Goal: Task Accomplishment & Management: Use online tool/utility

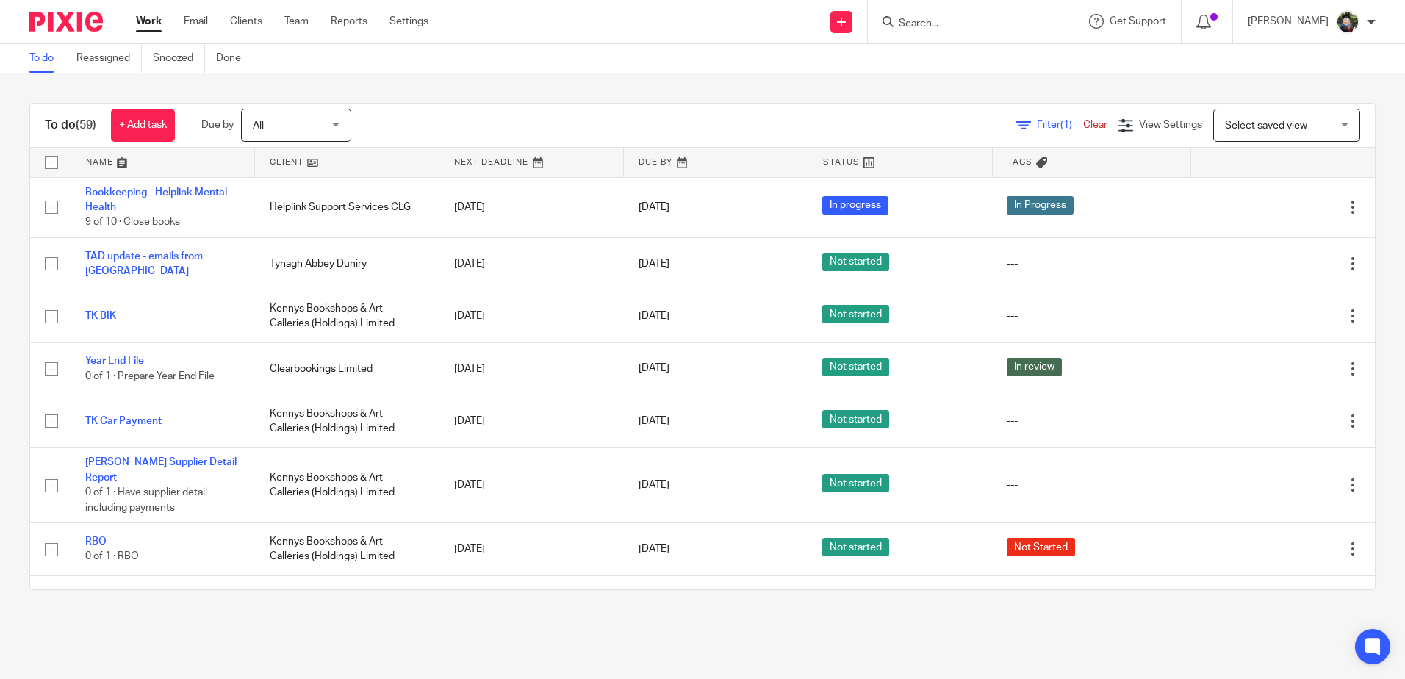
click at [916, 26] on input "Search" at bounding box center [963, 24] width 132 height 13
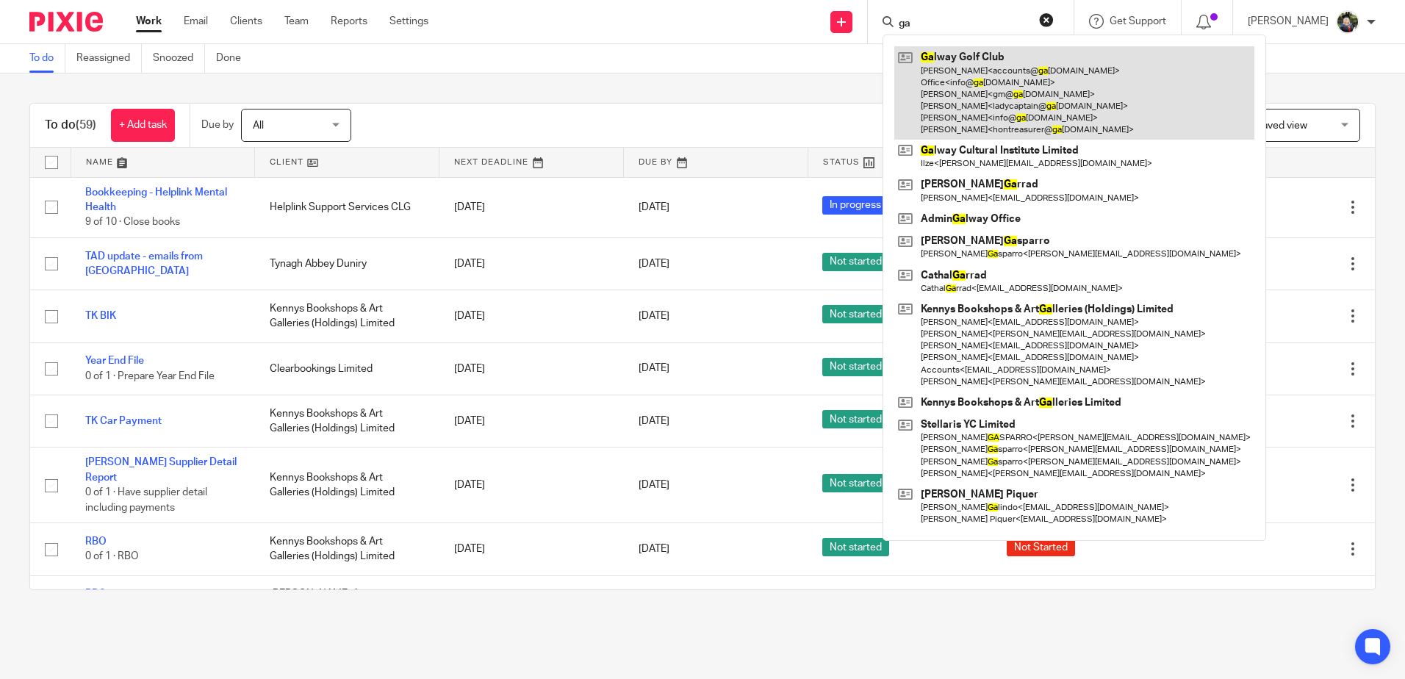
type input "ga"
click at [952, 103] on link at bounding box center [1074, 92] width 360 height 93
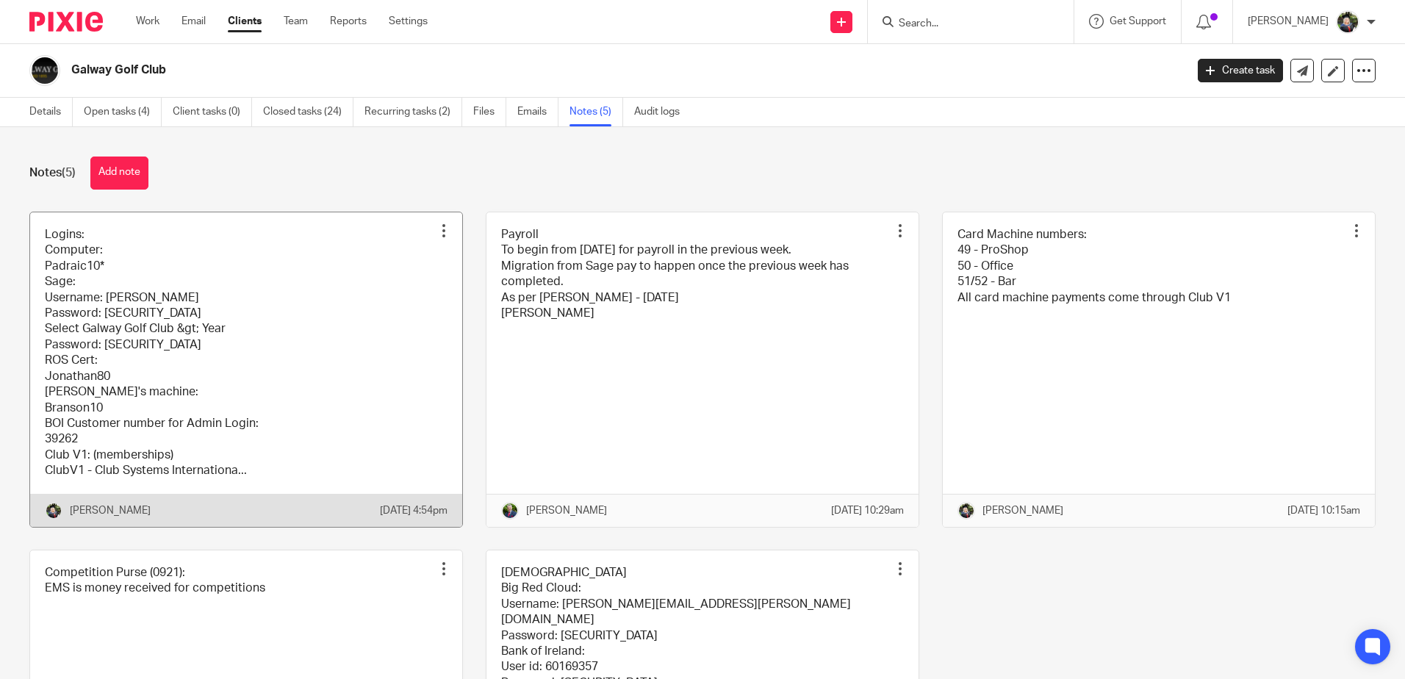
click at [257, 298] on link at bounding box center [246, 369] width 432 height 315
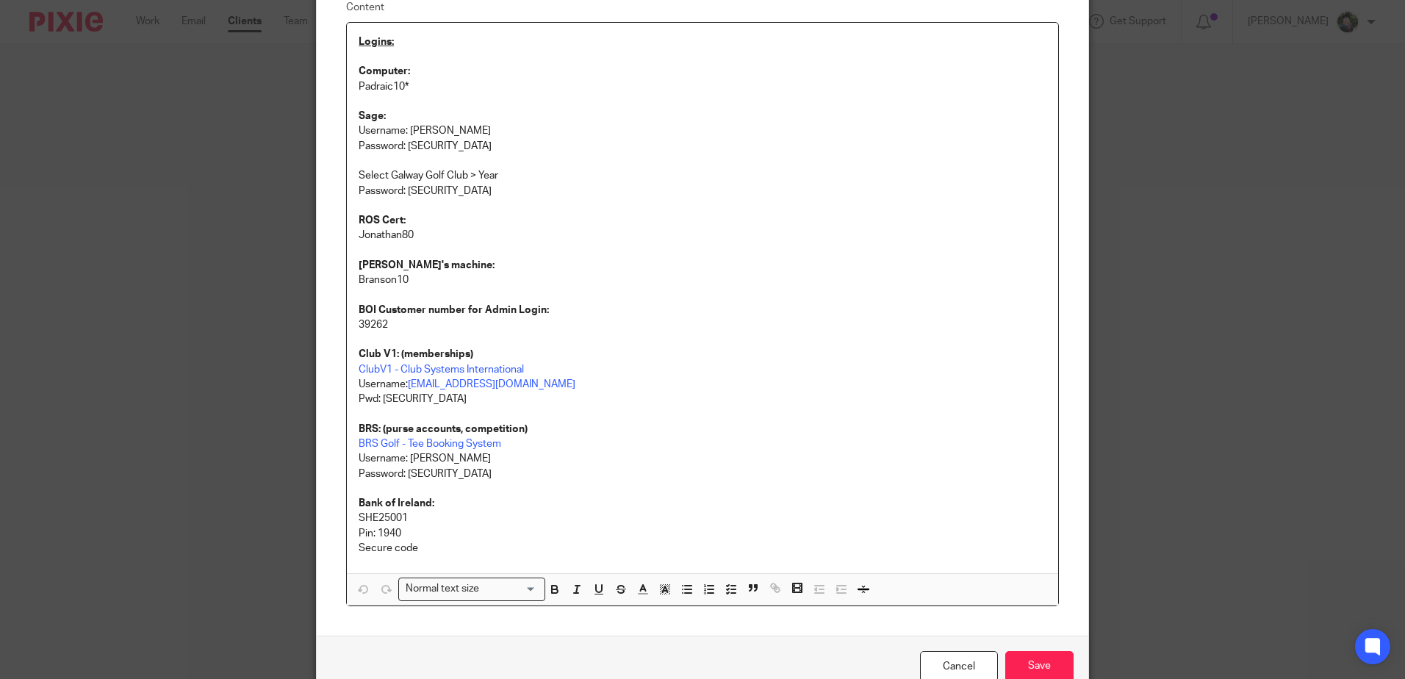
scroll to position [212, 0]
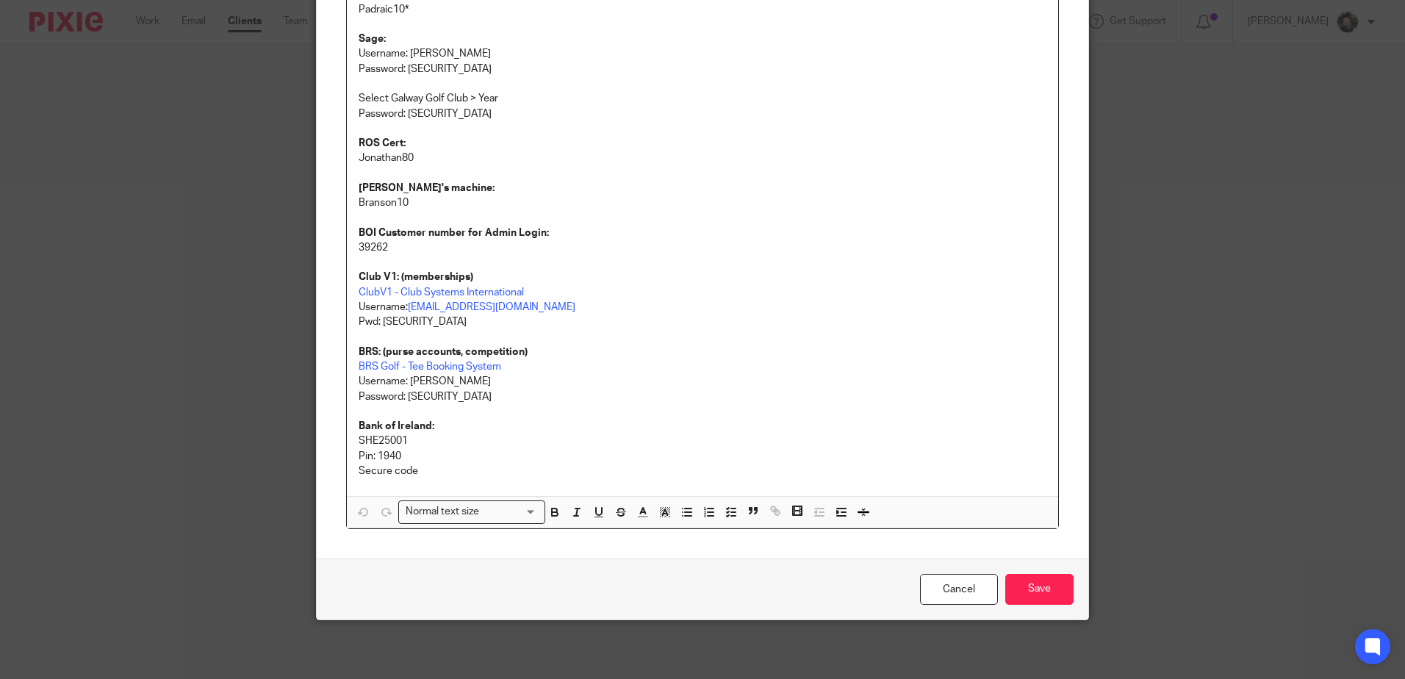
click at [386, 447] on p "SHE25001" at bounding box center [703, 441] width 688 height 15
click at [384, 439] on p "SHE25001" at bounding box center [703, 441] width 688 height 15
copy p "SHE25001"
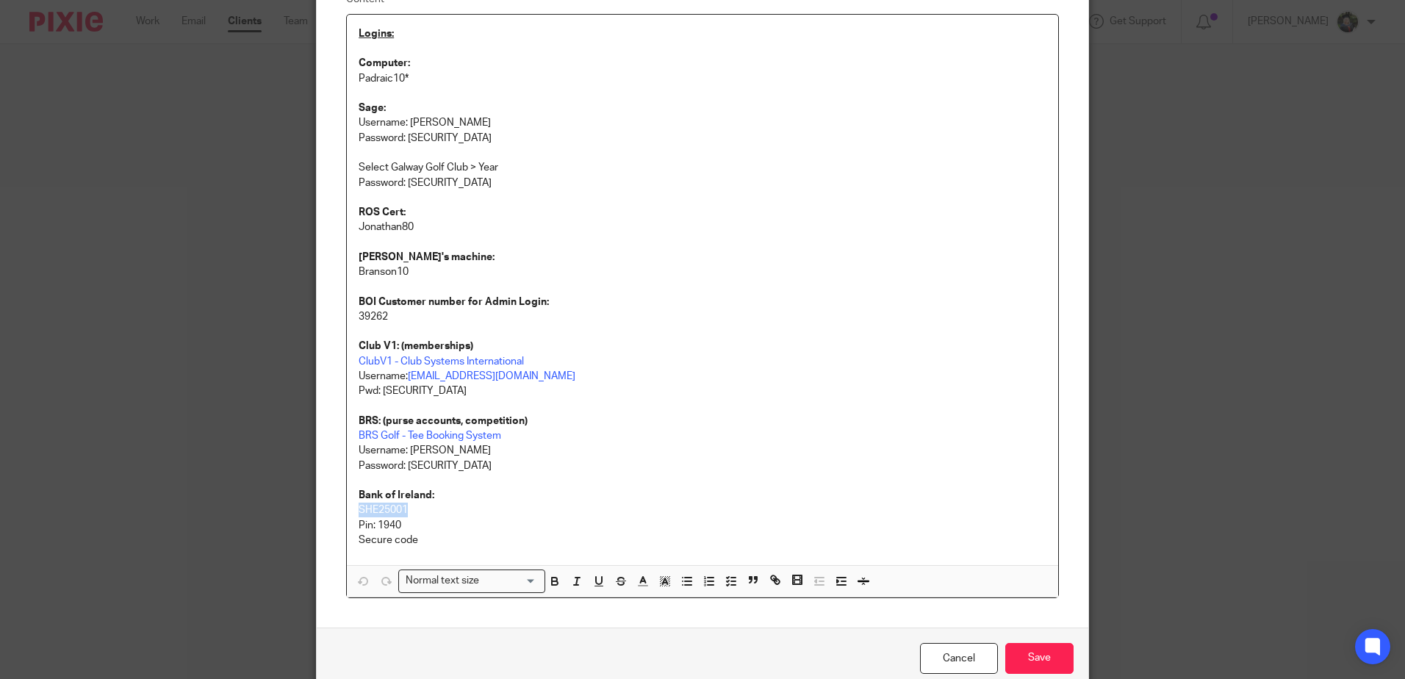
scroll to position [147, 0]
click at [420, 516] on p "Pin: 1940" at bounding box center [703, 521] width 688 height 15
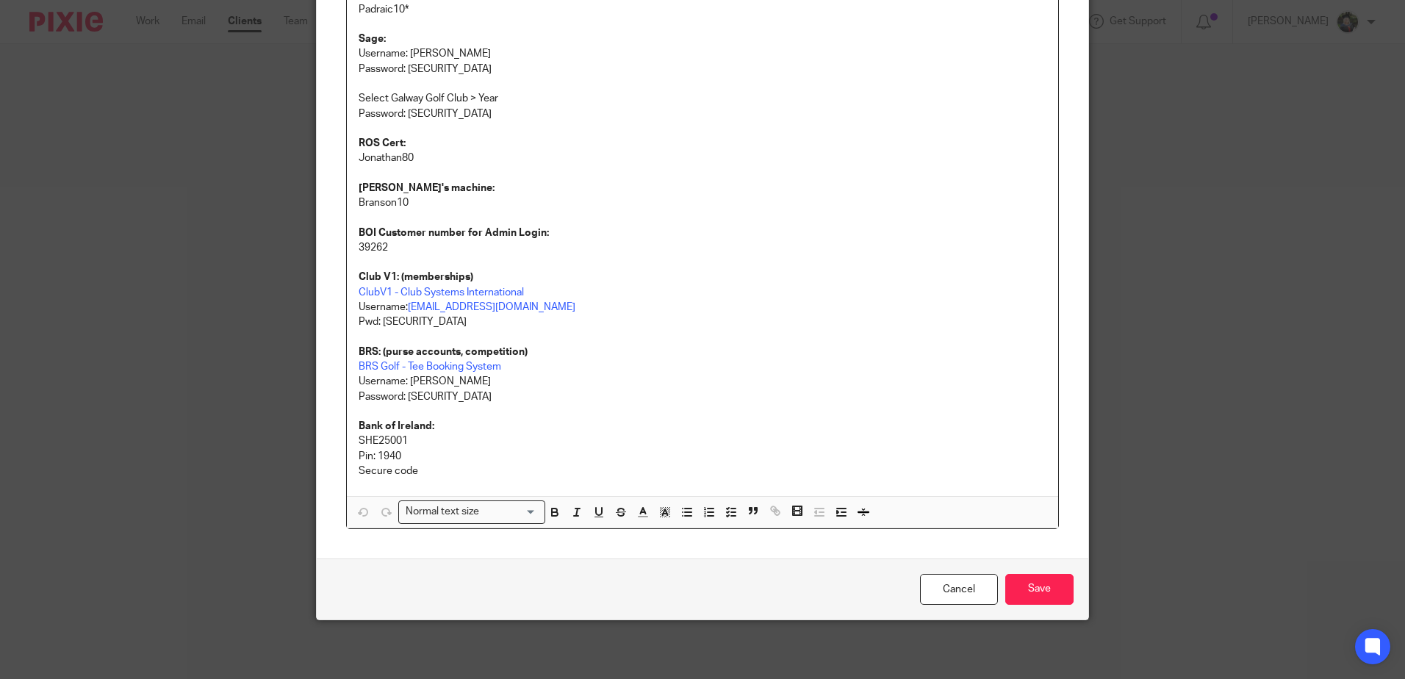
click at [436, 471] on p "Secure code" at bounding box center [703, 471] width 688 height 15
click at [359, 470] on p "Secure code" at bounding box center [703, 471] width 688 height 15
click at [365, 457] on p "Pin: 1940" at bounding box center [703, 456] width 688 height 15
click at [373, 474] on p "Secure code" at bounding box center [703, 471] width 688 height 15
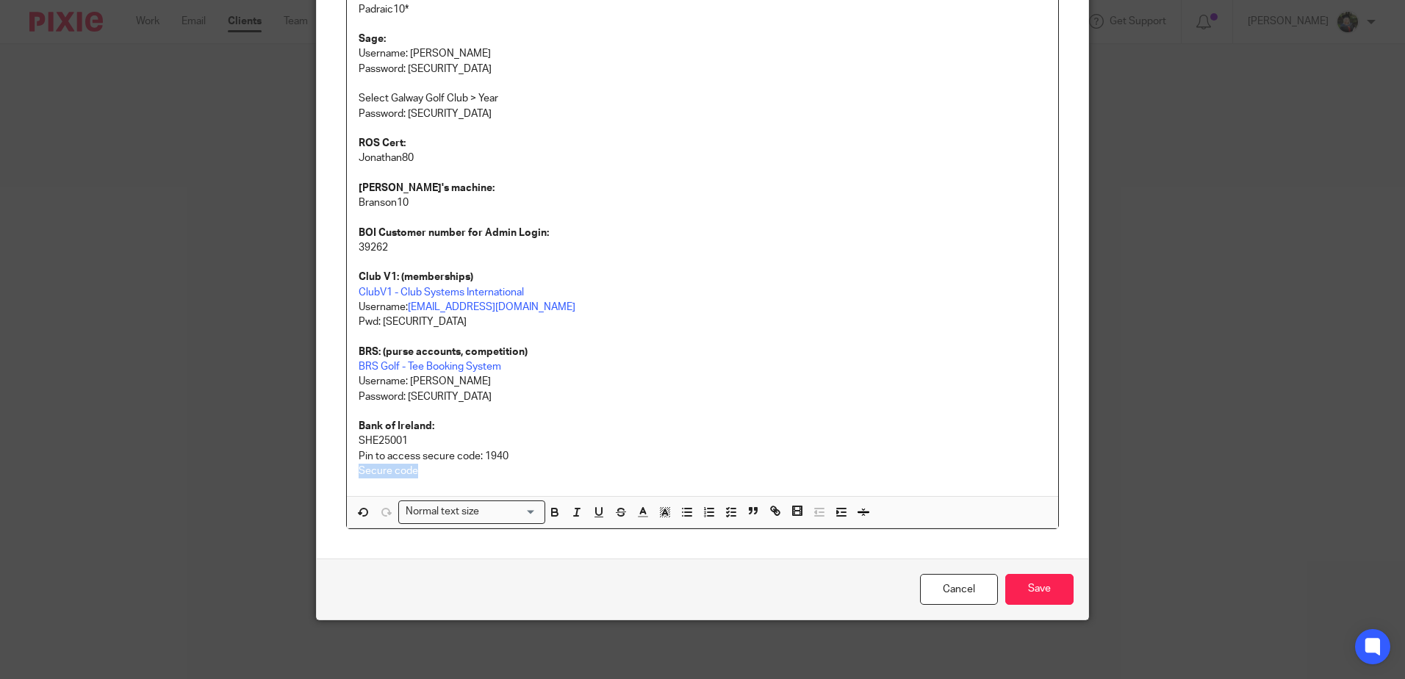
click at [373, 474] on p "Secure code" at bounding box center [703, 471] width 688 height 15
click at [351, 442] on div "Logins: Computer: Padraic10* Sage: Username: Bernadette Password: Elvis78 Selec…" at bounding box center [702, 221] width 711 height 551
click at [1032, 591] on input "Save" at bounding box center [1039, 590] width 68 height 32
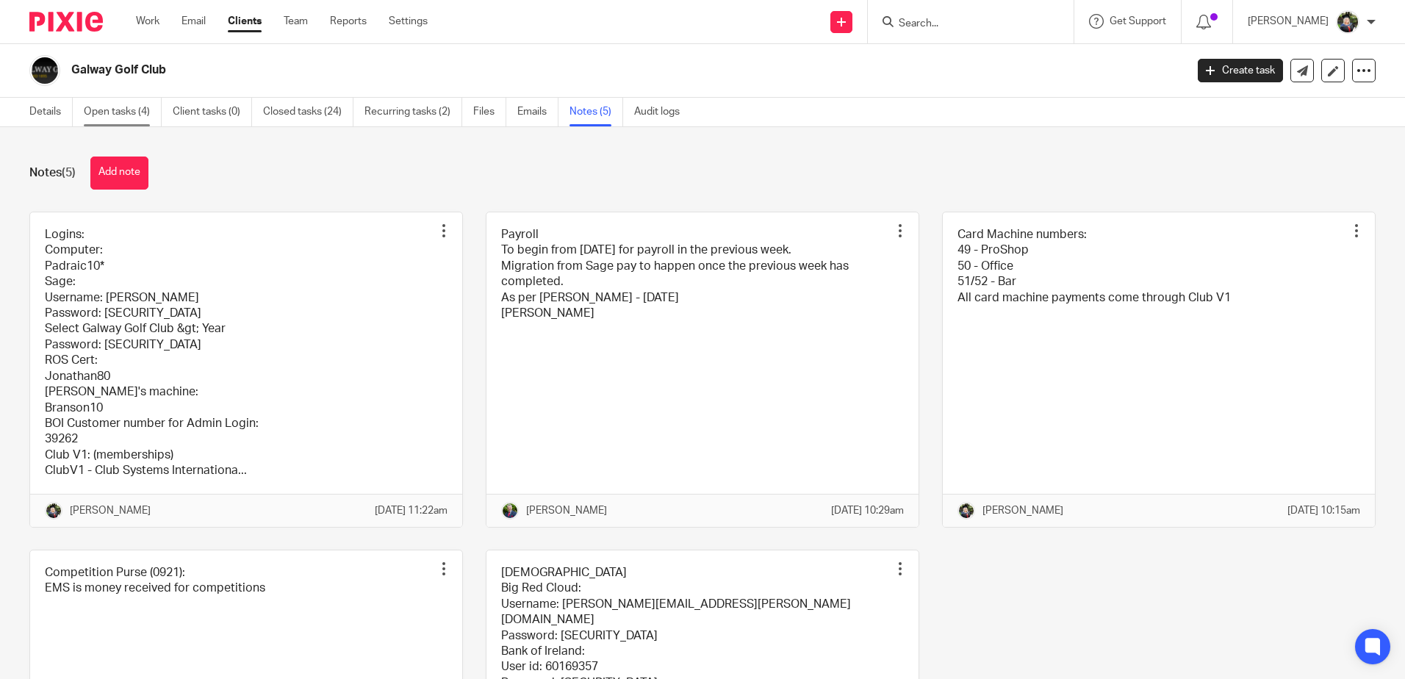
click at [110, 110] on link "Open tasks (4)" at bounding box center [123, 112] width 78 height 29
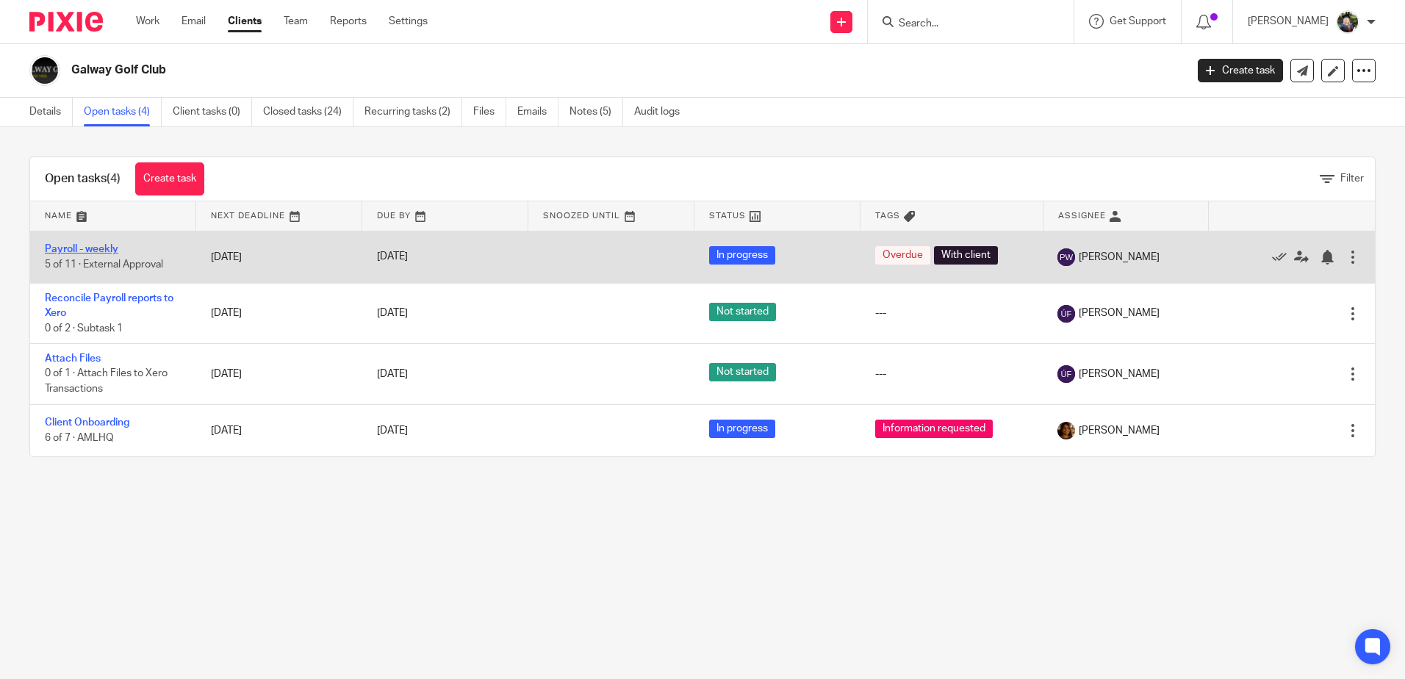
click at [90, 247] on link "Payroll - weekly" at bounding box center [81, 249] width 73 height 10
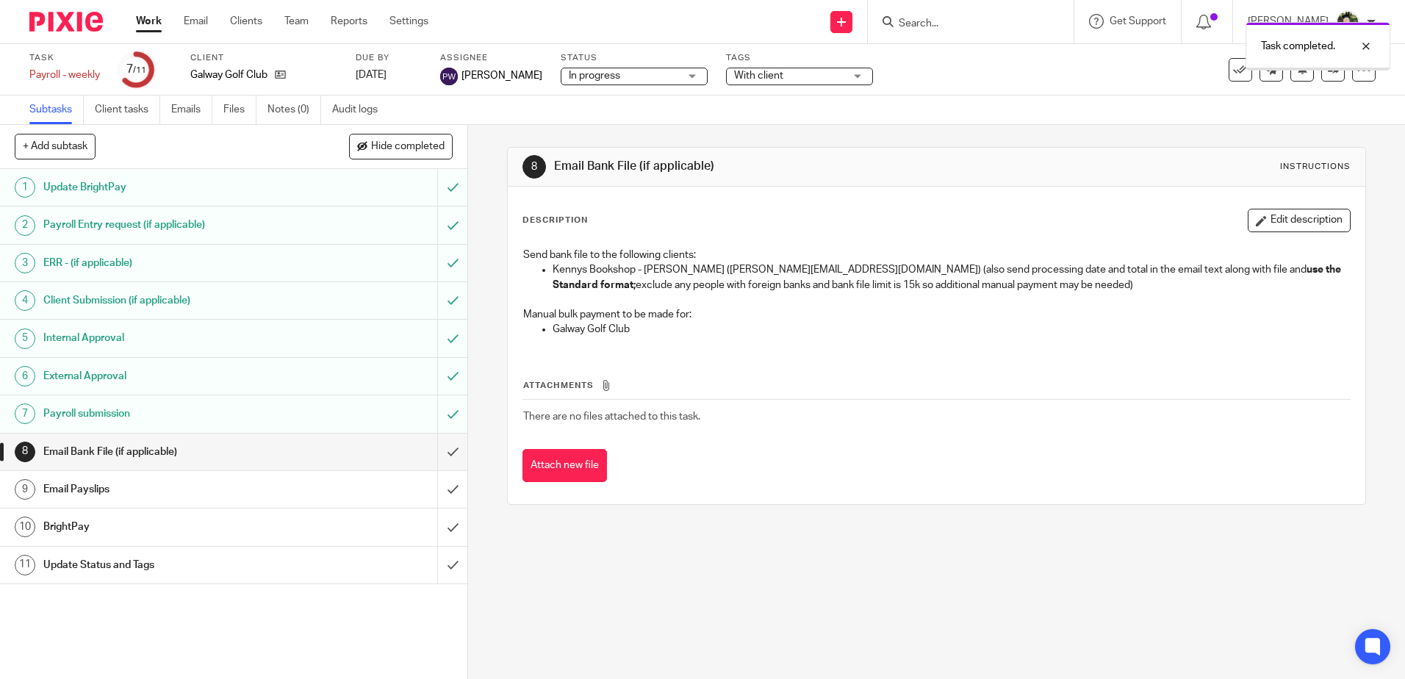
click at [340, 419] on div "Payroll submission" at bounding box center [233, 414] width 380 height 22
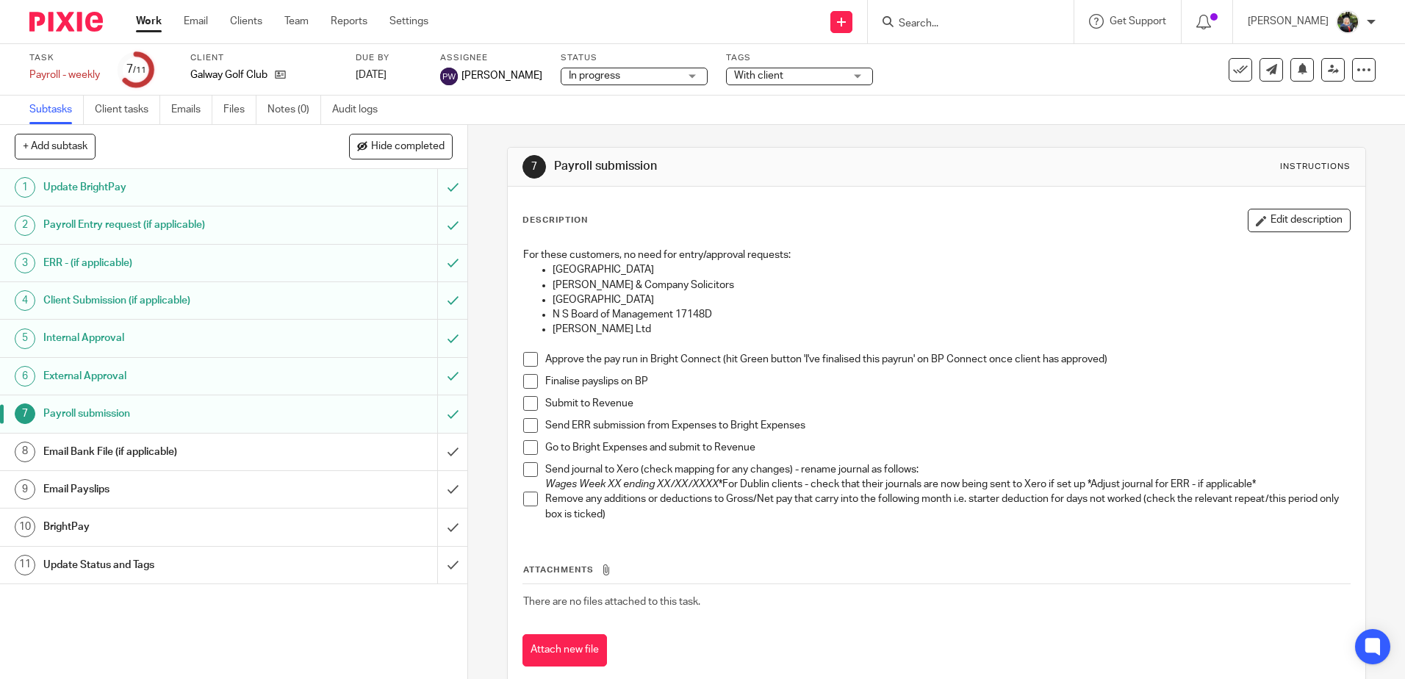
click at [525, 356] on span at bounding box center [530, 359] width 15 height 15
drag, startPoint x: 526, startPoint y: 381, endPoint x: 525, endPoint y: 400, distance: 18.4
click at [526, 382] on span at bounding box center [530, 381] width 15 height 15
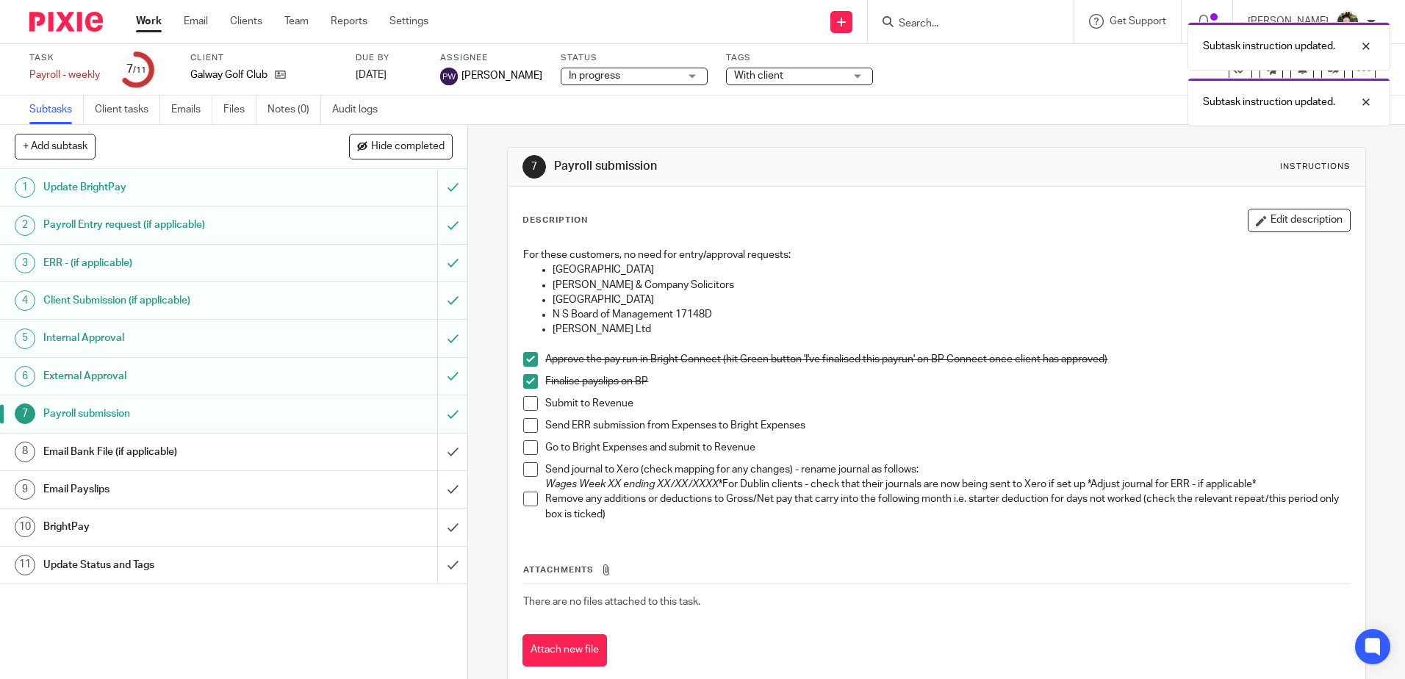
click at [525, 402] on span at bounding box center [530, 403] width 15 height 15
click at [528, 471] on span at bounding box center [530, 469] width 15 height 15
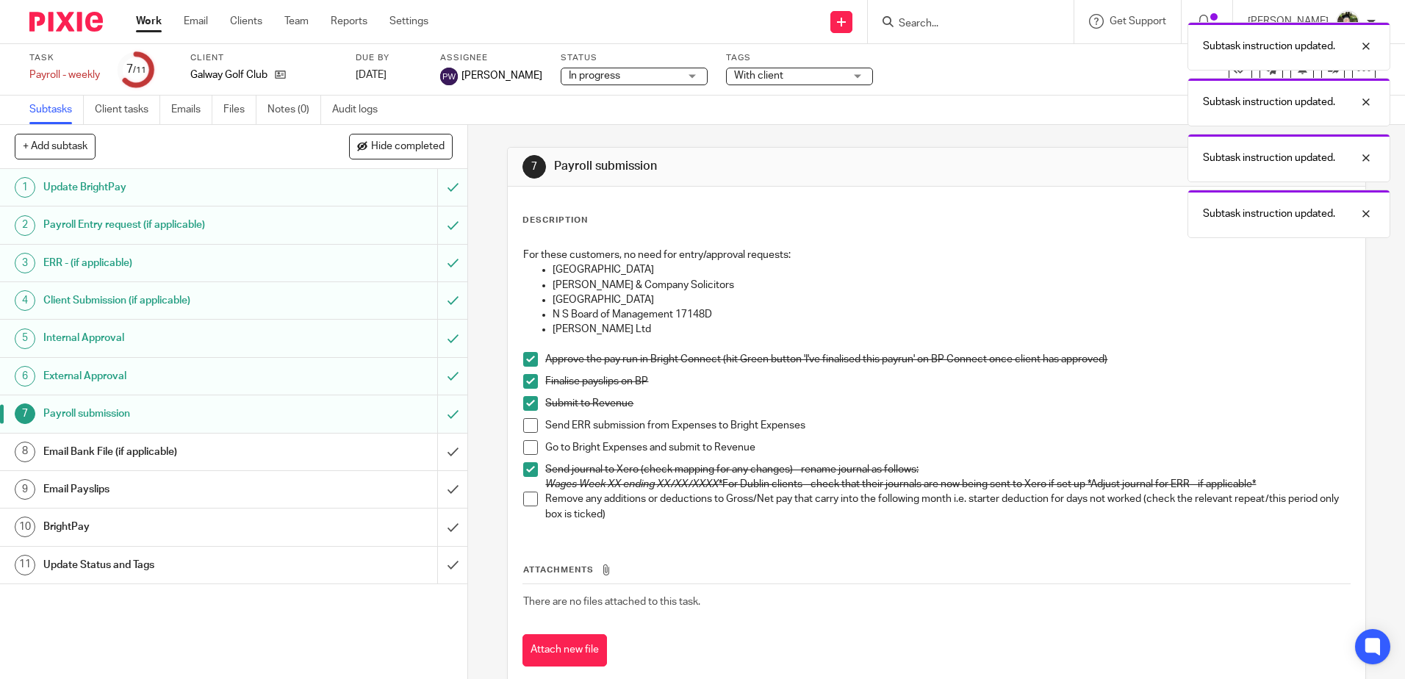
click at [524, 501] on span at bounding box center [530, 499] width 15 height 15
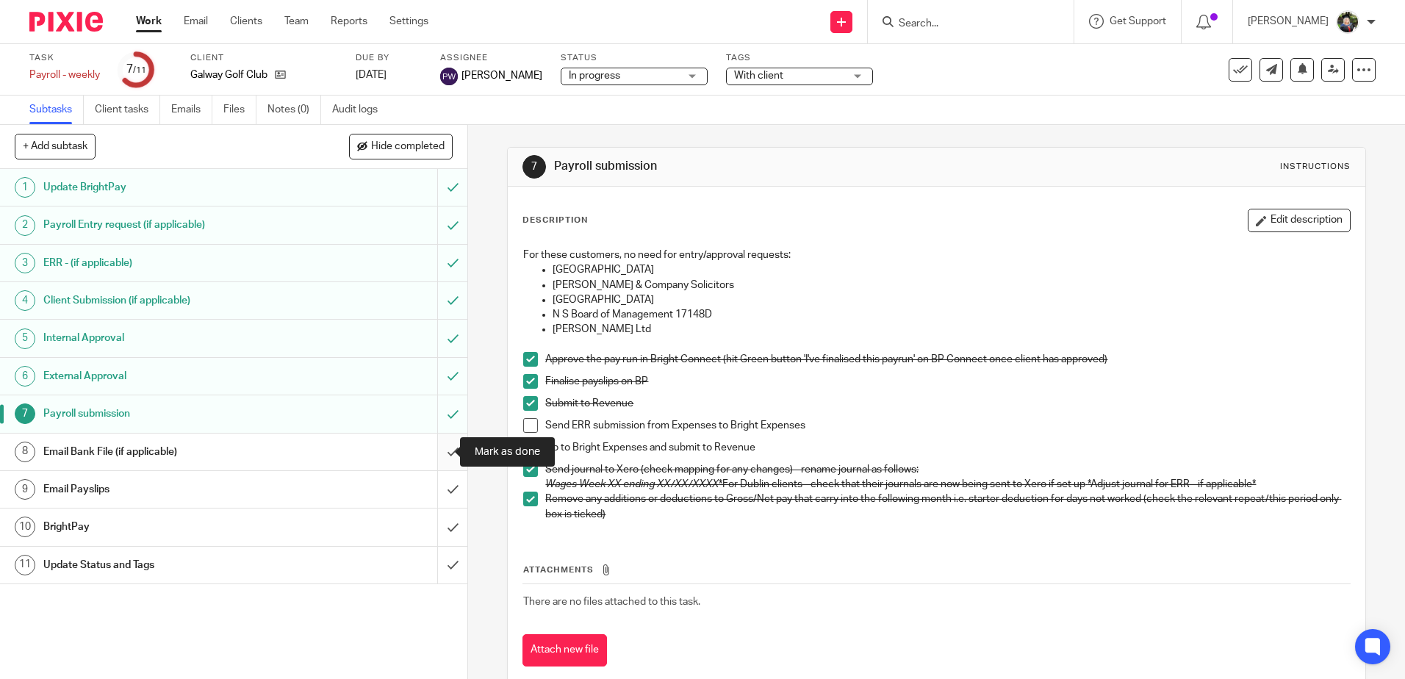
click at [436, 449] on input "submit" at bounding box center [233, 452] width 467 height 37
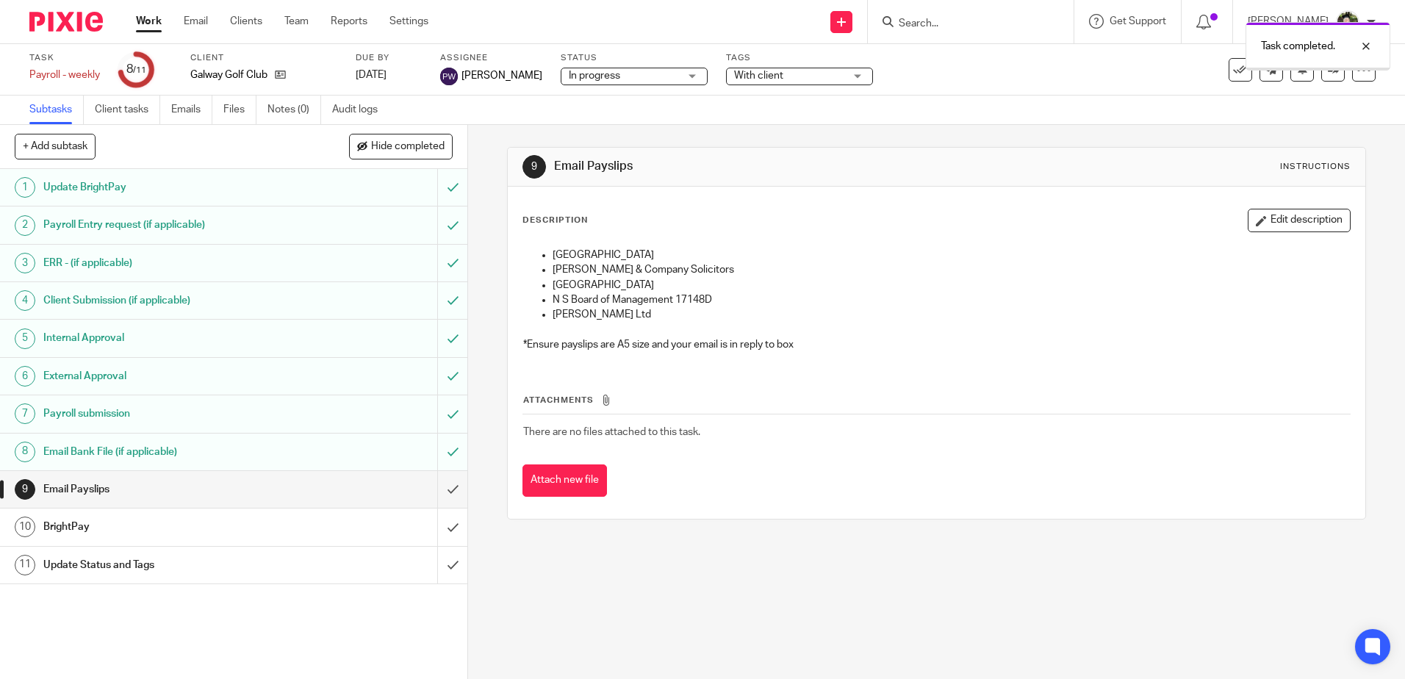
click at [442, 485] on input "submit" at bounding box center [233, 489] width 467 height 37
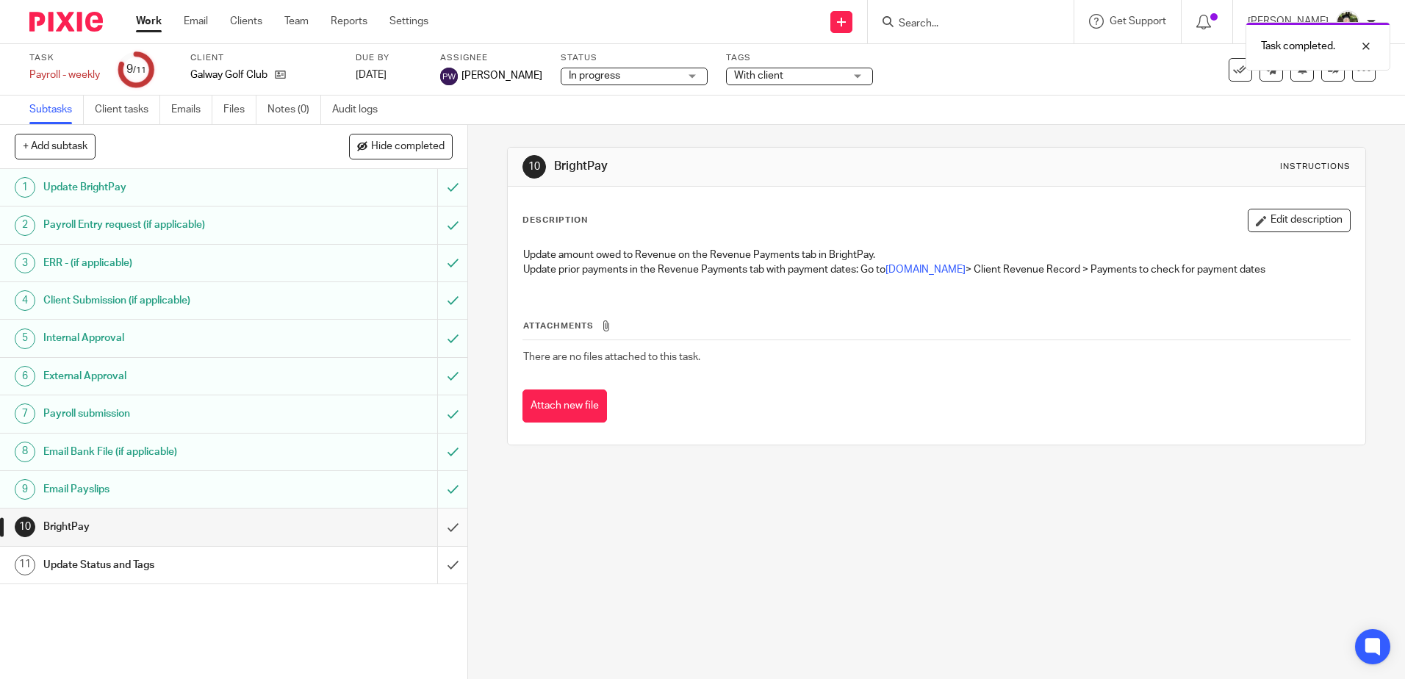
click at [436, 523] on input "submit" at bounding box center [233, 527] width 467 height 37
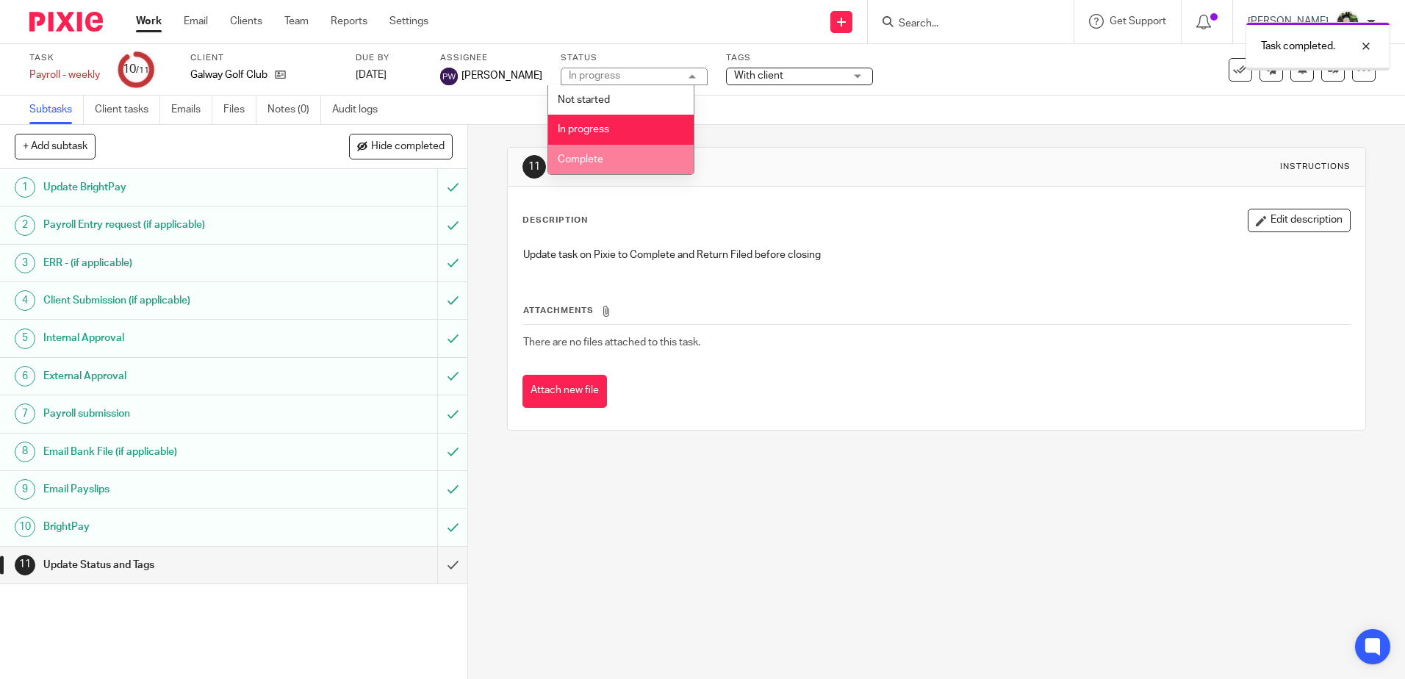
click at [626, 154] on li "Complete" at bounding box center [621, 160] width 146 height 30
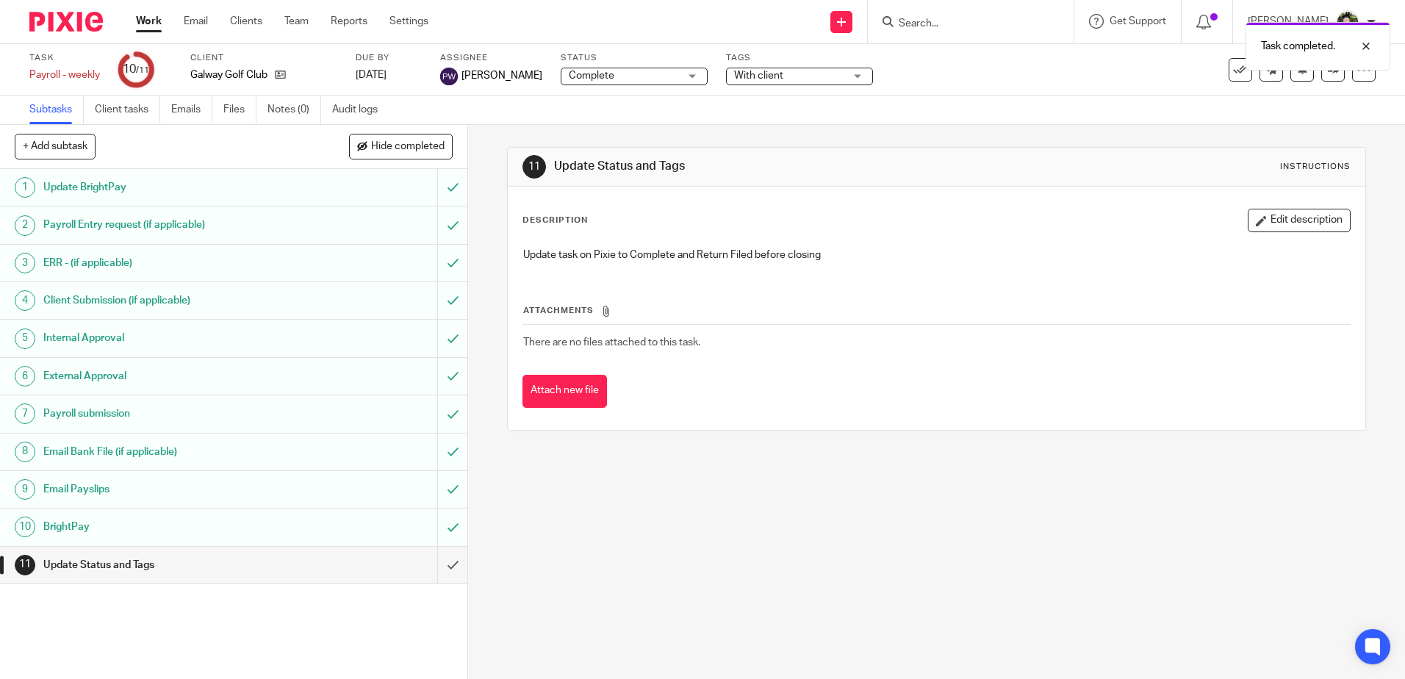
click at [765, 77] on span "With client" at bounding box center [758, 76] width 49 height 10
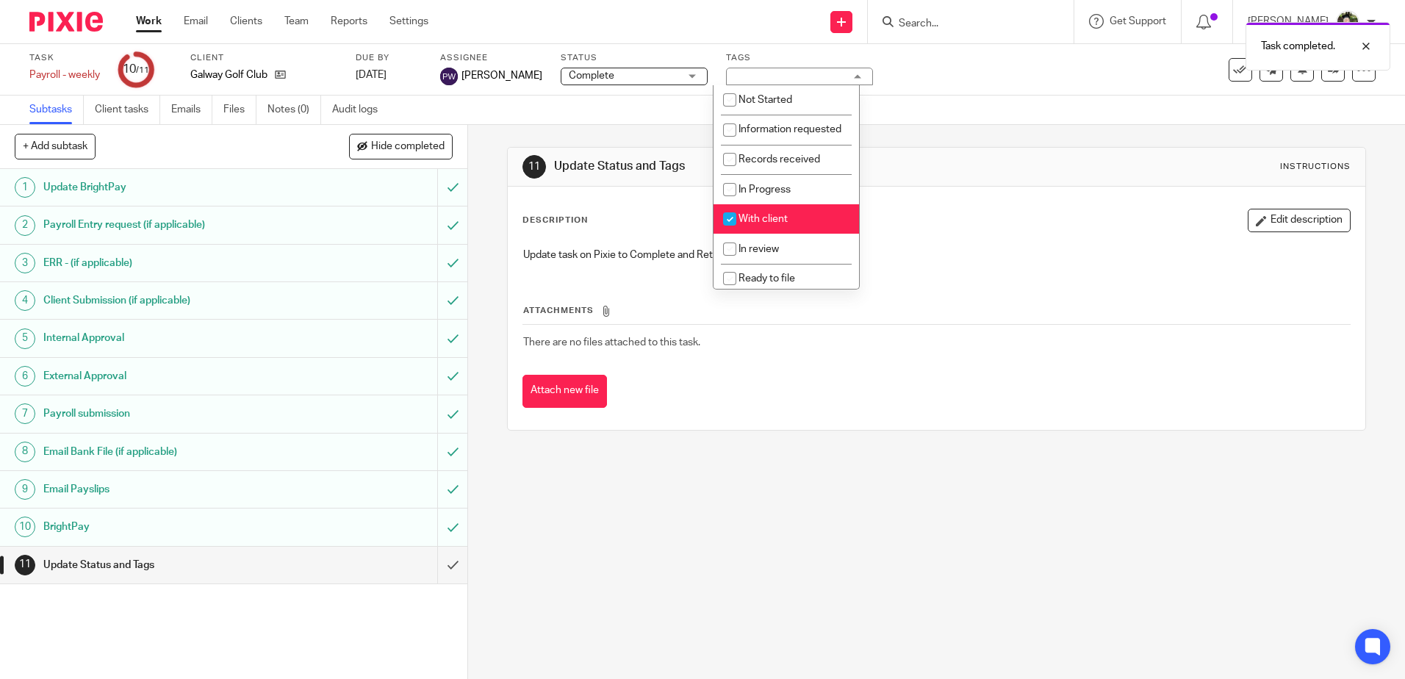
click at [756, 224] on span "With client" at bounding box center [763, 219] width 49 height 10
checkbox input "false"
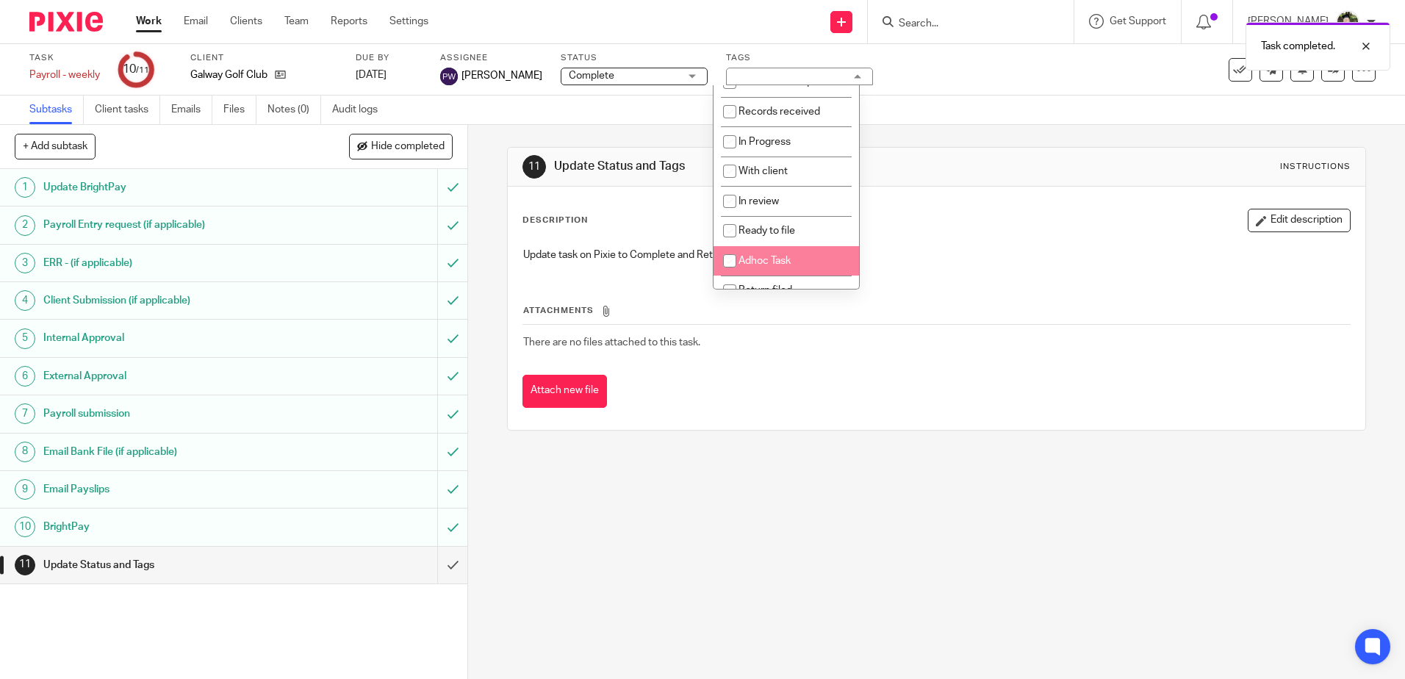
scroll to position [110, 0]
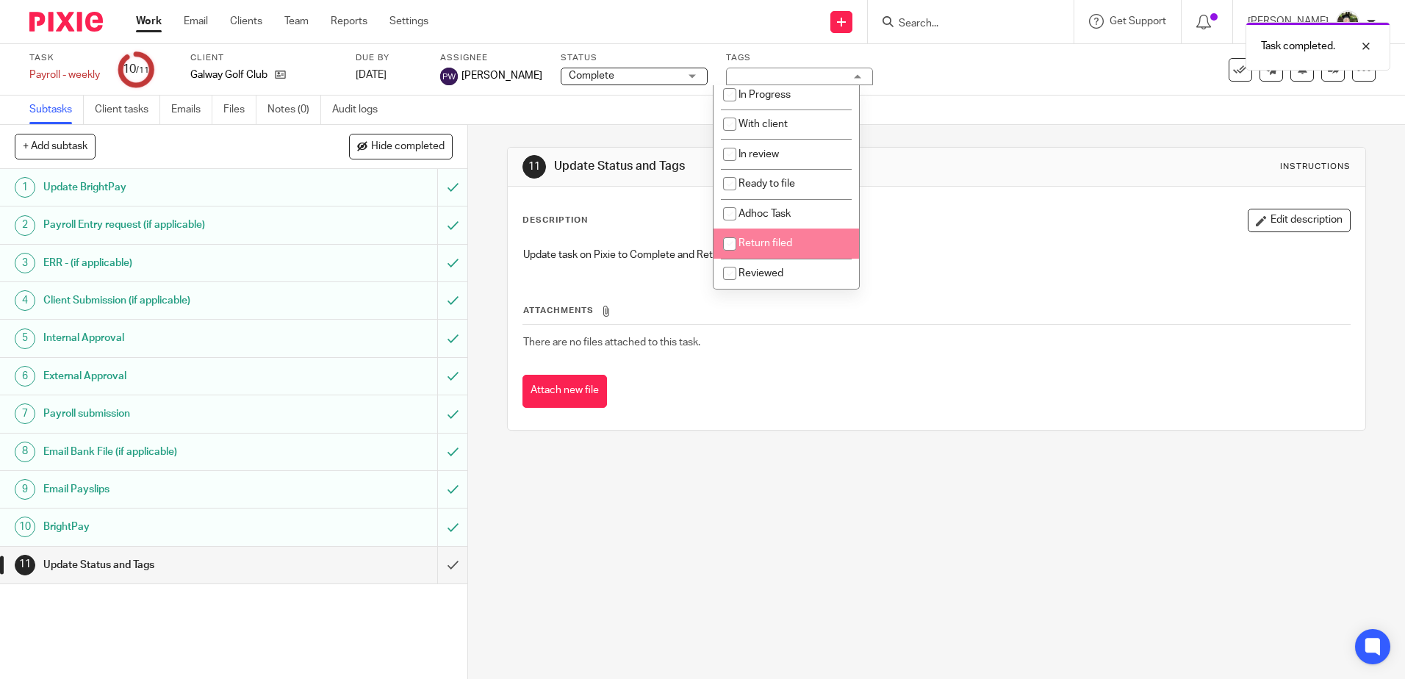
click at [764, 237] on li "Return filed" at bounding box center [787, 244] width 146 height 30
checkbox input "true"
click at [941, 223] on div "Description Edit description" at bounding box center [937, 221] width 828 height 24
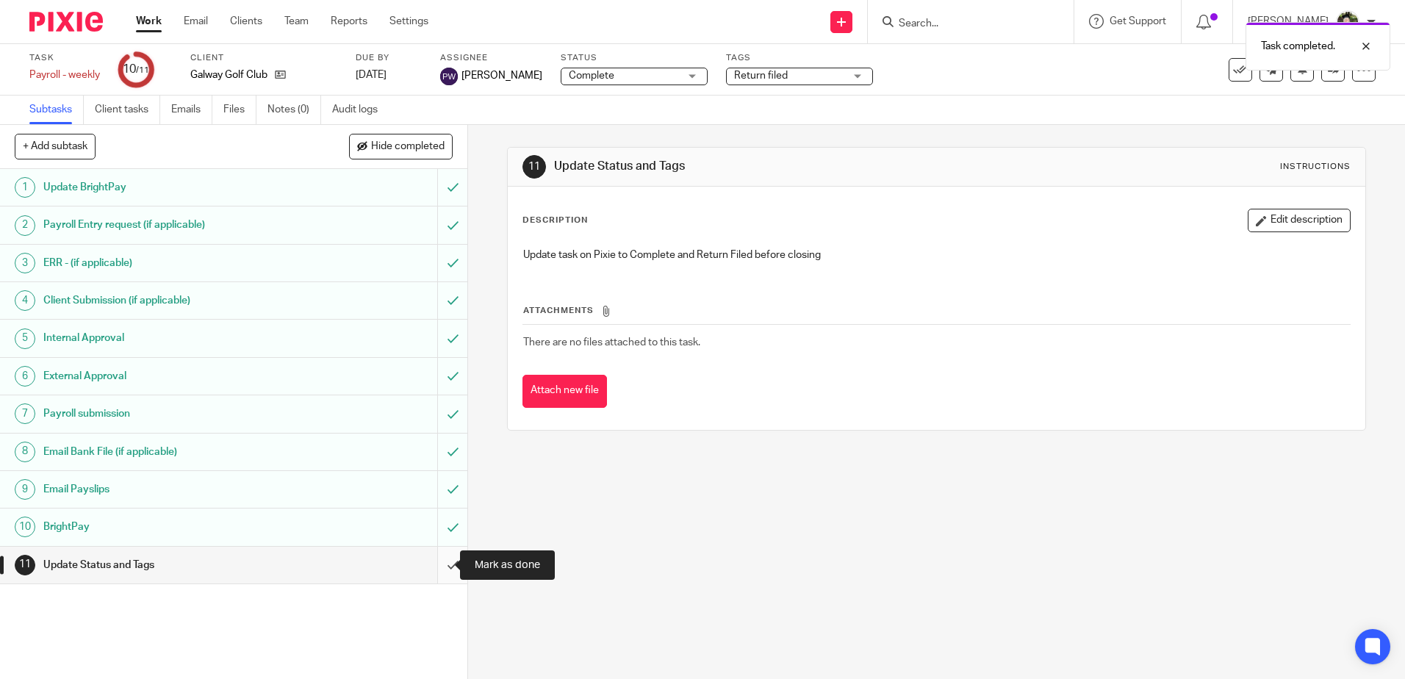
click at [437, 565] on input "submit" at bounding box center [233, 565] width 467 height 37
